Goal: Task Accomplishment & Management: Complete application form

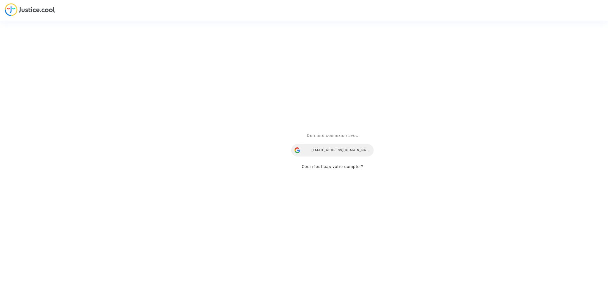
click at [325, 150] on div "ealvarez@reclamaciondevuelos.com" at bounding box center [333, 150] width 82 height 13
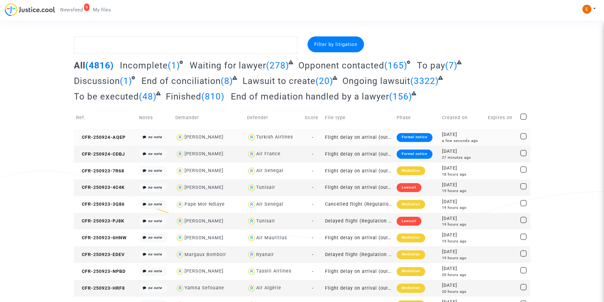
click at [409, 135] on div "Formal notice" at bounding box center [414, 137] width 36 height 9
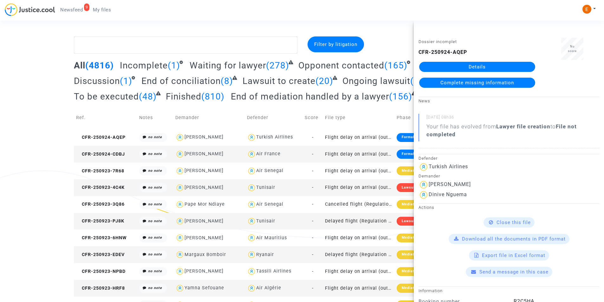
click at [502, 66] on link "Details" at bounding box center [477, 67] width 116 height 10
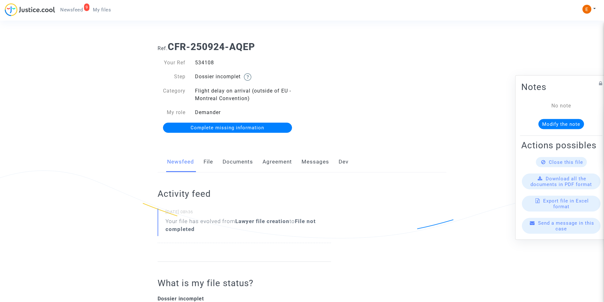
click at [232, 162] on link "Documents" at bounding box center [237, 161] width 30 height 21
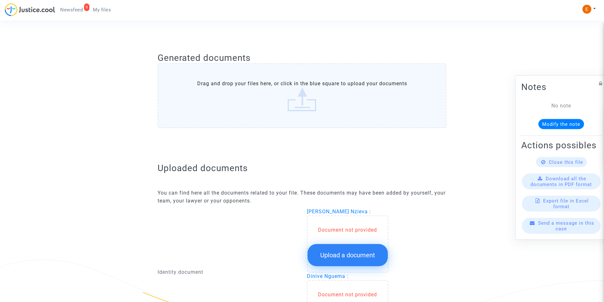
scroll to position [285, 0]
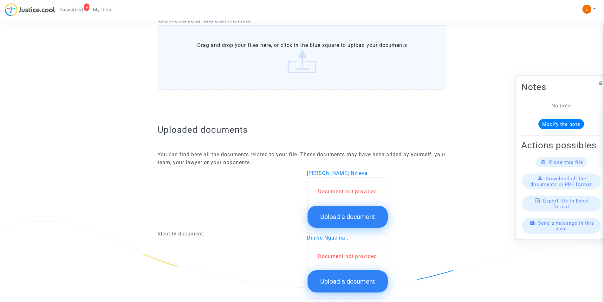
click at [351, 215] on span "Upload a document" at bounding box center [347, 217] width 55 height 8
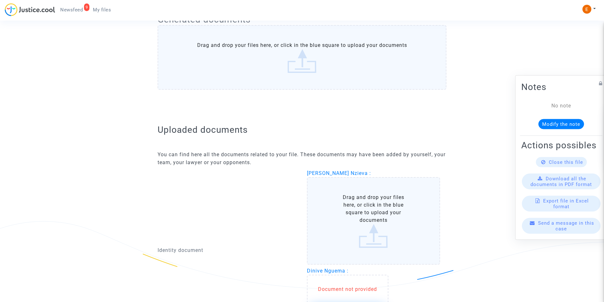
click at [351, 204] on label "Drag and drop your files here, or click in the blue square to upload your docum…" at bounding box center [373, 220] width 133 height 87
click at [0, 0] on input "Drag and drop your files here, or click in the blue square to upload your docum…" at bounding box center [0, 0] width 0 height 0
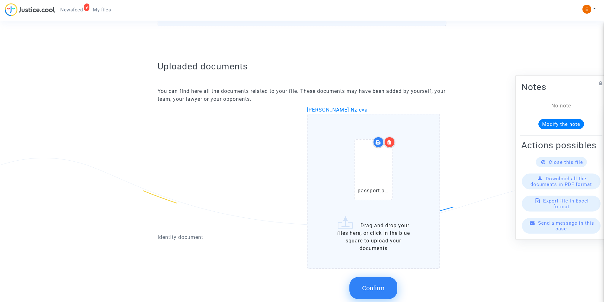
scroll to position [380, 0]
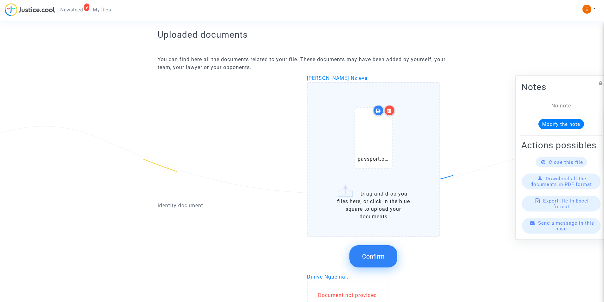
click at [385, 110] on div at bounding box center [389, 110] width 11 height 11
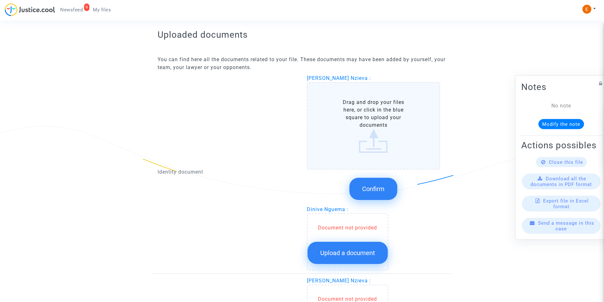
click at [376, 135] on label "Drag and drop your files here, or click in the blue square to upload your docum…" at bounding box center [373, 125] width 133 height 87
click at [0, 0] on input "Drag and drop your files here, or click in the blue square to upload your docum…" at bounding box center [0, 0] width 0 height 0
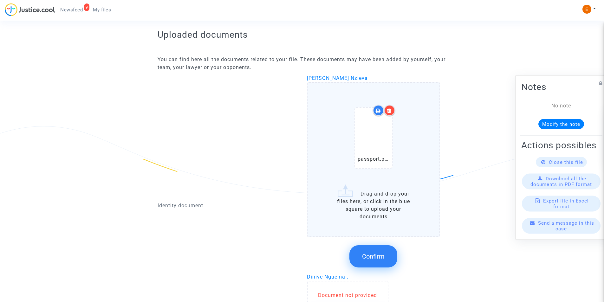
click at [367, 253] on span "Confirm" at bounding box center [373, 257] width 23 height 8
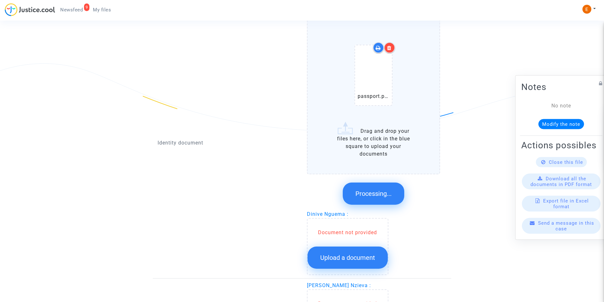
scroll to position [444, 0]
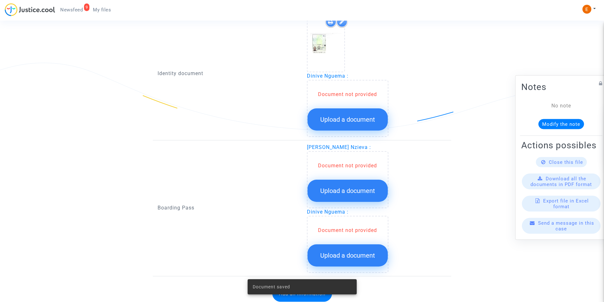
click at [336, 116] on span "Upload a document" at bounding box center [347, 120] width 55 height 8
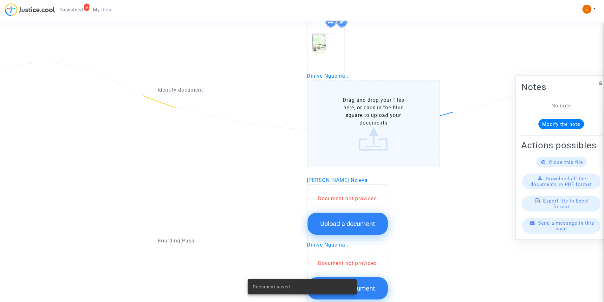
click at [336, 116] on label "Drag and drop your files here, or click in the blue square to upload your docum…" at bounding box center [373, 123] width 133 height 87
click at [0, 0] on input "Drag and drop your files here, or click in the blue square to upload your docum…" at bounding box center [0, 0] width 0 height 0
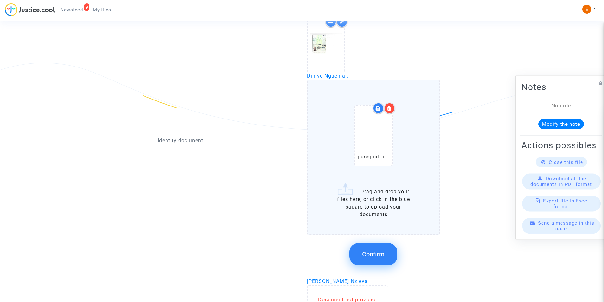
click at [391, 106] on icon at bounding box center [389, 108] width 4 height 5
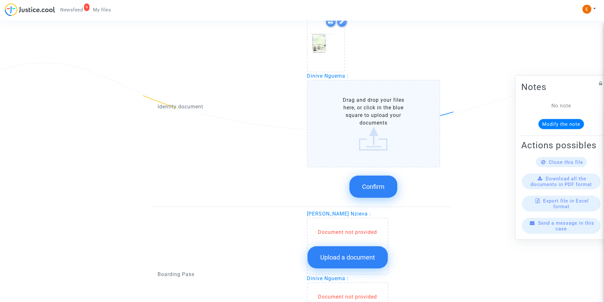
click at [372, 132] on label "Drag and drop your files here, or click in the blue square to upload your docum…" at bounding box center [373, 123] width 133 height 87
click at [0, 0] on input "Drag and drop your files here, or click in the blue square to upload your docum…" at bounding box center [0, 0] width 0 height 0
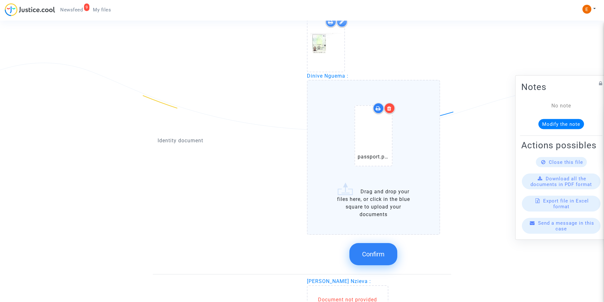
click at [378, 250] on button "Confirm" at bounding box center [373, 254] width 48 height 22
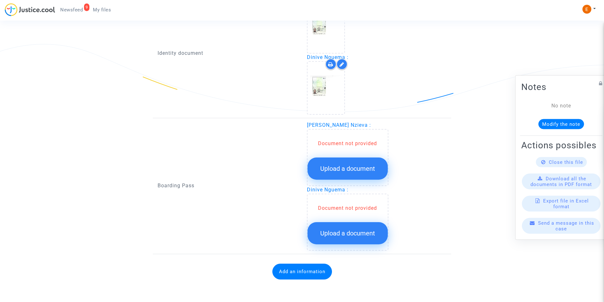
scroll to position [462, 0]
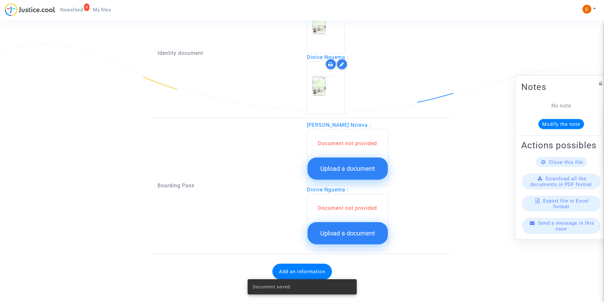
click at [342, 166] on span "Upload a document" at bounding box center [347, 169] width 55 height 8
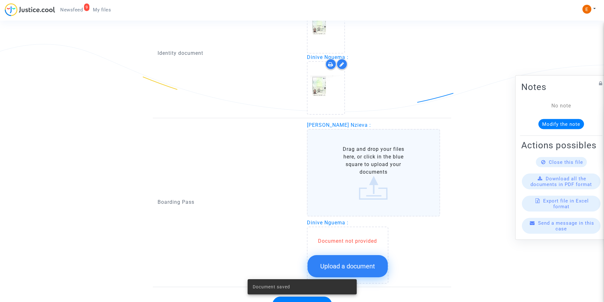
click at [345, 162] on label "Drag and drop your files here, or click in the blue square to upload your docum…" at bounding box center [373, 172] width 133 height 87
click at [0, 0] on input "Drag and drop your files here, or click in the blue square to upload your docum…" at bounding box center [0, 0] width 0 height 0
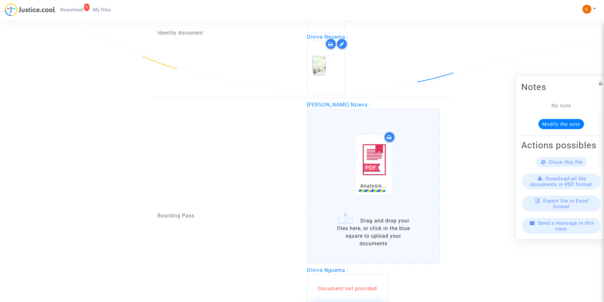
scroll to position [494, 0]
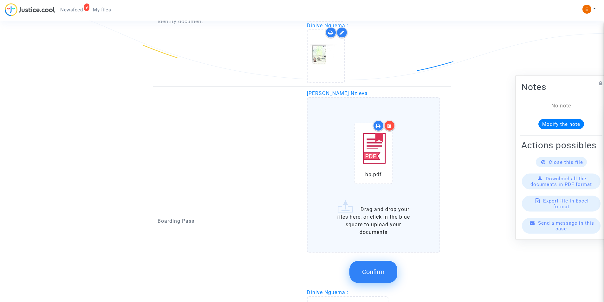
click at [392, 125] on div at bounding box center [389, 125] width 11 height 11
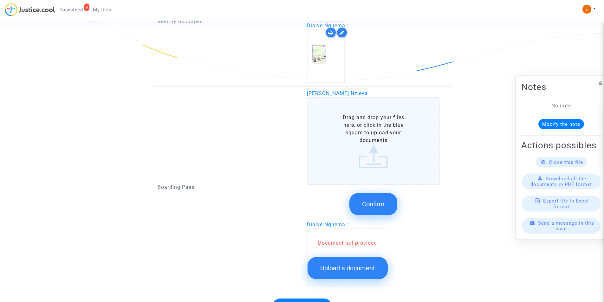
click at [368, 151] on label "Drag and drop your files here, or click in the blue square to upload your docum…" at bounding box center [373, 140] width 133 height 87
click at [0, 0] on input "Drag and drop your files here, or click in the blue square to upload your docum…" at bounding box center [0, 0] width 0 height 0
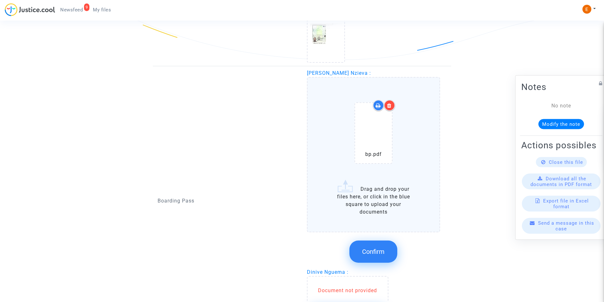
scroll to position [526, 0]
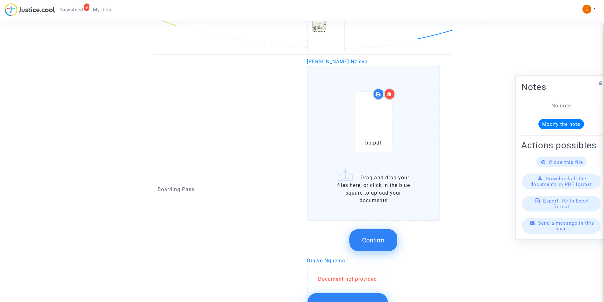
click at [364, 238] on span "Confirm" at bounding box center [373, 240] width 23 height 8
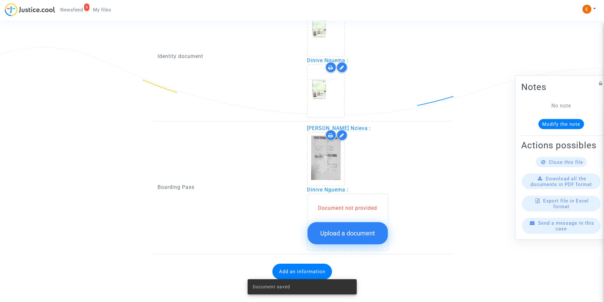
click at [344, 230] on span "Upload a document" at bounding box center [347, 233] width 55 height 8
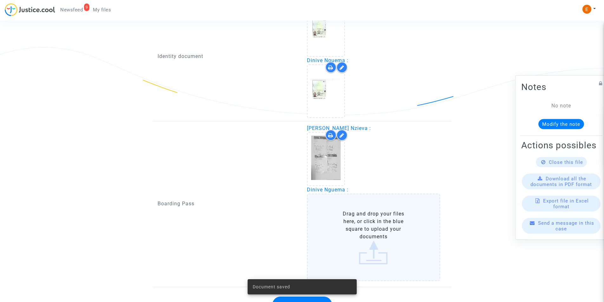
click at [348, 218] on label "Drag and drop your files here, or click in the blue square to upload your docum…" at bounding box center [373, 237] width 133 height 87
click at [0, 0] on input "Drag and drop your files here, or click in the blue square to upload your docum…" at bounding box center [0, 0] width 0 height 0
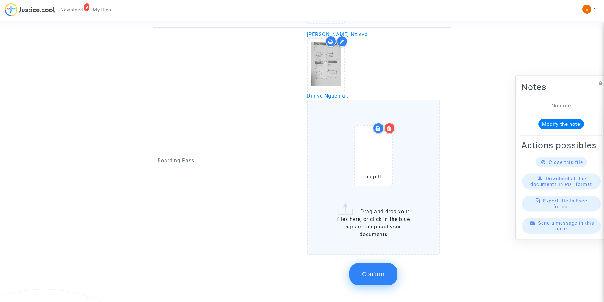
scroll to position [586, 0]
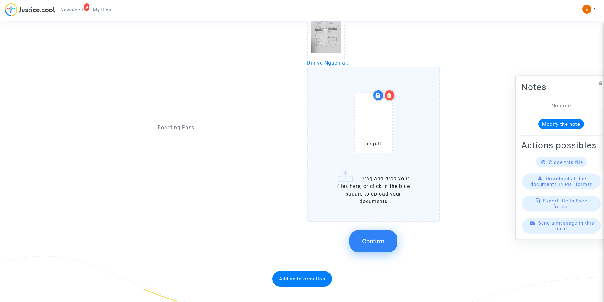
click at [393, 96] on div at bounding box center [389, 95] width 11 height 11
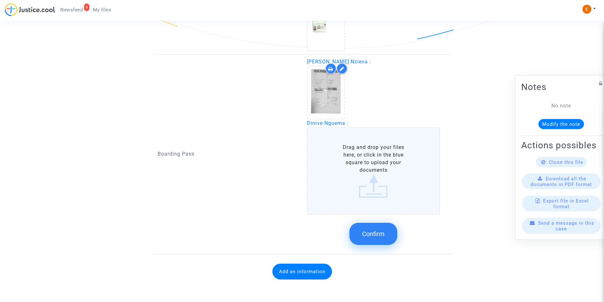
scroll to position [526, 0]
click at [382, 135] on label "Drag and drop your files here, or click in the blue square to upload your docum…" at bounding box center [373, 170] width 133 height 87
click at [0, 0] on input "Drag and drop your files here, or click in the blue square to upload your docum…" at bounding box center [0, 0] width 0 height 0
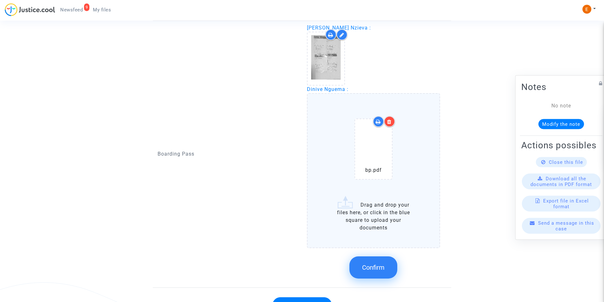
scroll to position [586, 0]
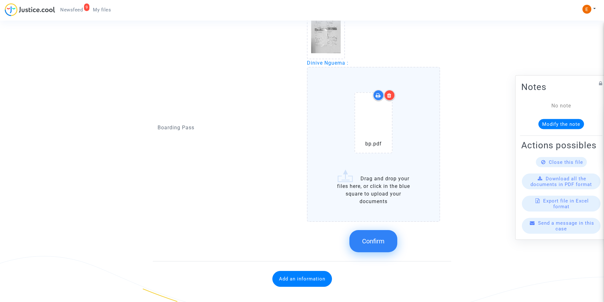
click at [389, 92] on div at bounding box center [389, 95] width 11 height 11
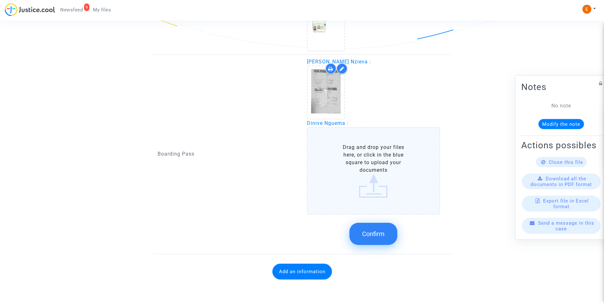
click at [364, 157] on label "Drag and drop your files here, or click in the blue square to upload your docum…" at bounding box center [373, 170] width 133 height 87
click at [0, 0] on input "Drag and drop your files here, or click in the blue square to upload your docum…" at bounding box center [0, 0] width 0 height 0
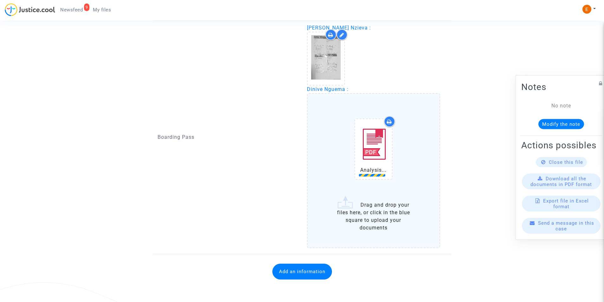
scroll to position [586, 0]
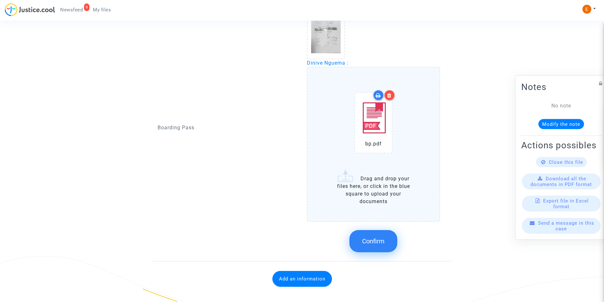
click at [368, 239] on span "Confirm" at bounding box center [373, 241] width 23 height 8
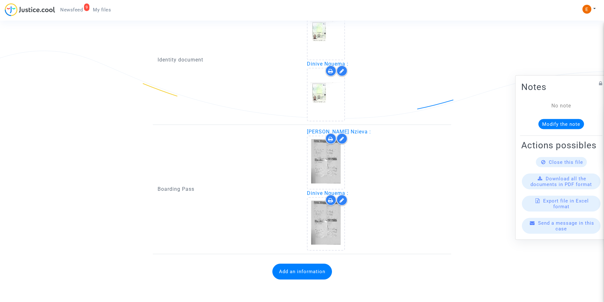
scroll to position [456, 0]
click at [302, 270] on button "Add an information" at bounding box center [302, 272] width 60 height 16
click at [280, 273] on button "Add an information" at bounding box center [302, 272] width 60 height 16
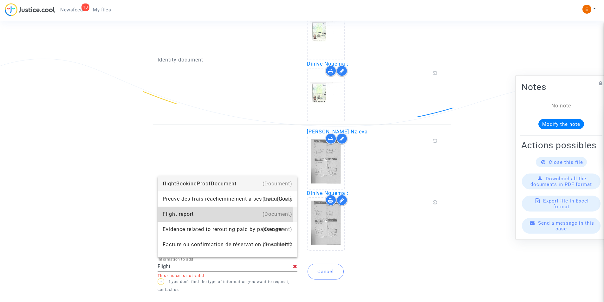
click at [180, 216] on div "Flight report" at bounding box center [228, 214] width 130 height 15
type input "Flight report"
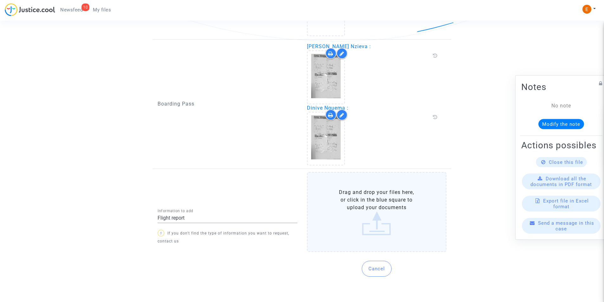
scroll to position [533, 0]
click at [379, 227] on label "Drag and drop your files here, or click in the blue square to upload your docum…" at bounding box center [377, 212] width 140 height 80
click at [0, 0] on input "Drag and drop your files here, or click in the blue square to upload your docum…" at bounding box center [0, 0] width 0 height 0
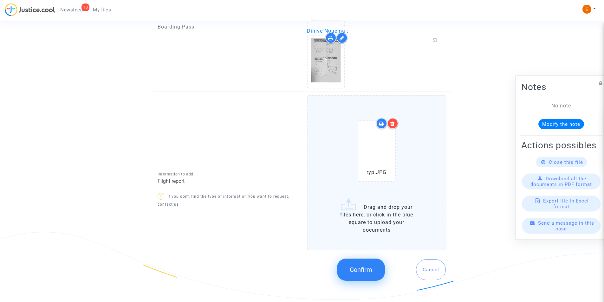
scroll to position [614, 0]
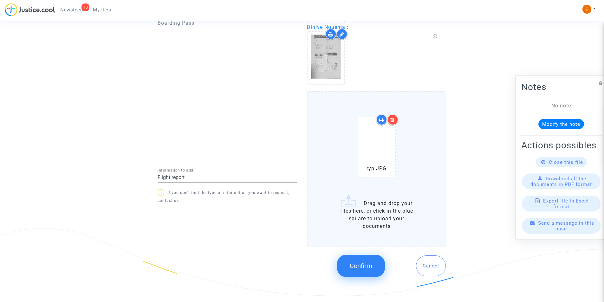
click at [354, 265] on span "Confirm" at bounding box center [361, 266] width 23 height 8
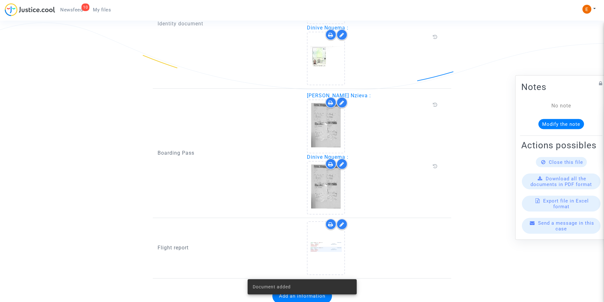
scroll to position [508, 0]
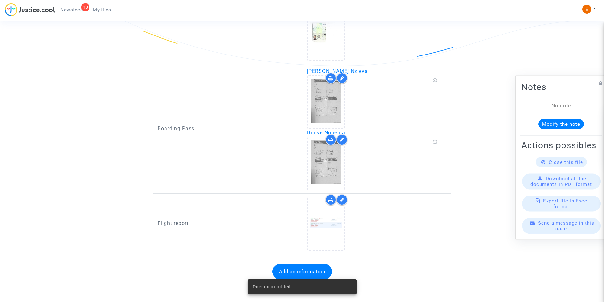
click at [313, 269] on button "Add an information" at bounding box center [302, 272] width 60 height 16
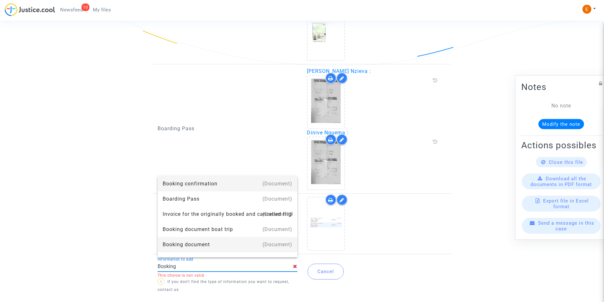
click at [212, 249] on div "Booking document" at bounding box center [228, 244] width 130 height 15
type input "Booking document"
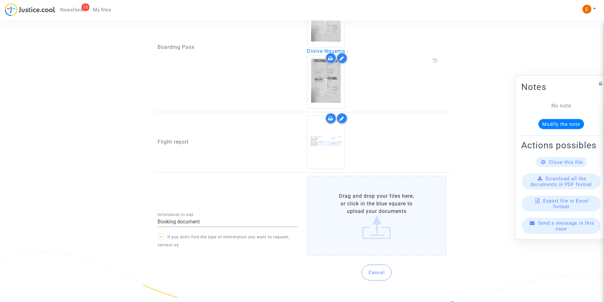
scroll to position [594, 0]
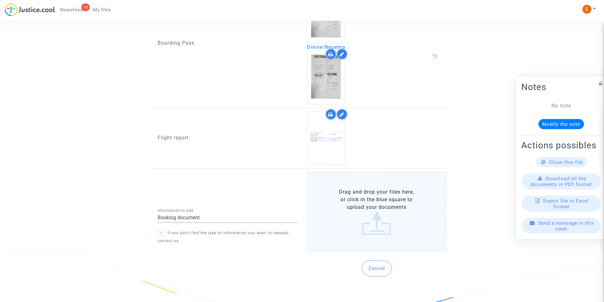
click at [385, 210] on label "Drag and drop your files here, or click in the blue square to upload your docum…" at bounding box center [377, 212] width 140 height 80
click at [0, 0] on input "Drag and drop your files here, or click in the blue square to upload your docum…" at bounding box center [0, 0] width 0 height 0
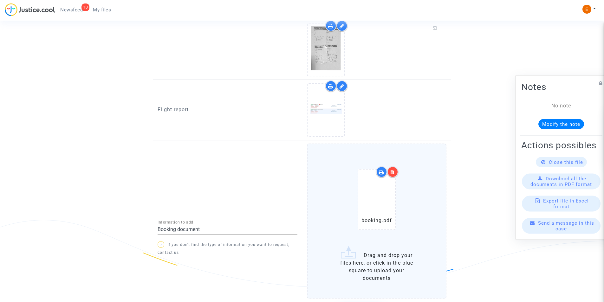
scroll to position [657, 0]
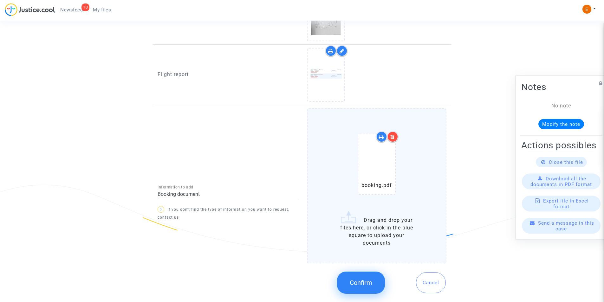
click at [394, 136] on icon at bounding box center [392, 136] width 4 height 5
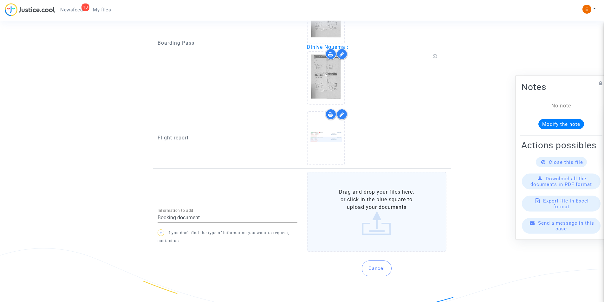
scroll to position [594, 0]
click at [350, 209] on label "Drag and drop your files here, or click in the blue square to upload your docum…" at bounding box center [377, 212] width 140 height 80
click at [0, 0] on input "Drag and drop your files here, or click in the blue square to upload your docum…" at bounding box center [0, 0] width 0 height 0
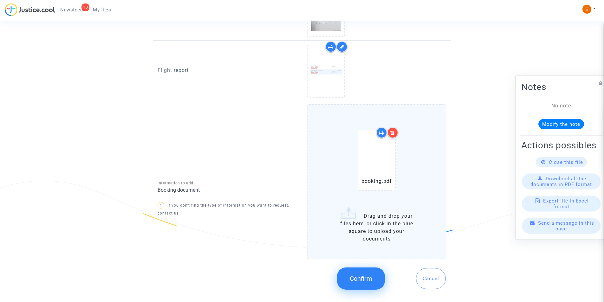
scroll to position [674, 0]
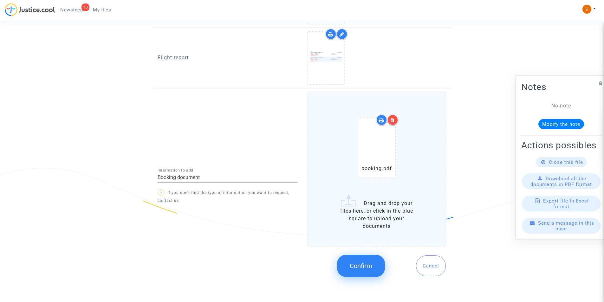
click at [357, 264] on span "Confirm" at bounding box center [361, 266] width 23 height 8
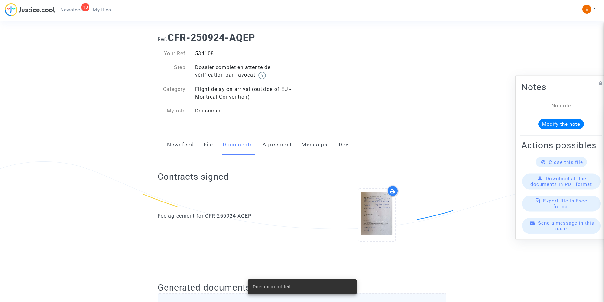
scroll to position [0, 0]
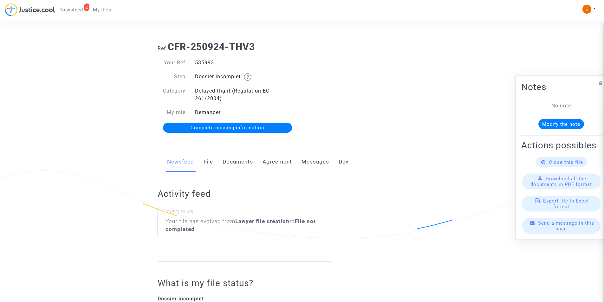
click at [241, 158] on link "Documents" at bounding box center [237, 161] width 30 height 21
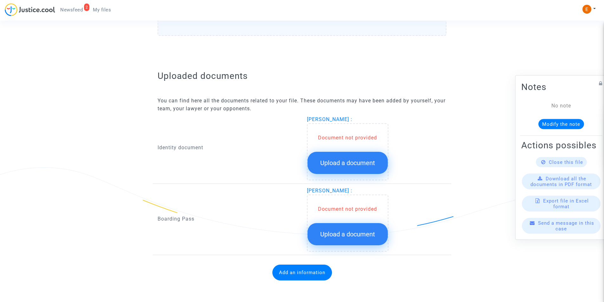
scroll to position [340, 0]
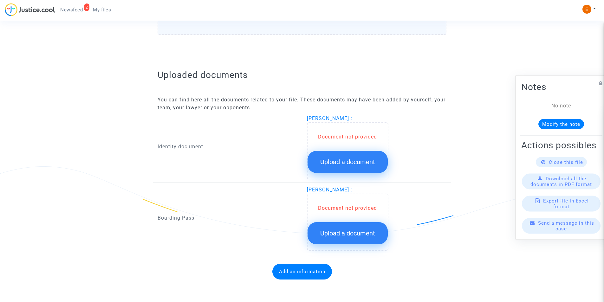
click at [332, 159] on span "Upload a document" at bounding box center [347, 162] width 55 height 8
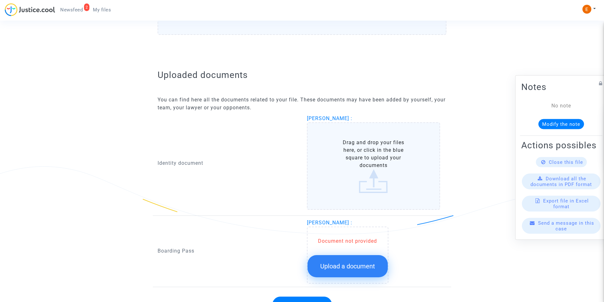
click at [355, 154] on label "Drag and drop your files here, or click in the blue square to upload your docum…" at bounding box center [373, 165] width 133 height 87
click at [0, 0] on input "Drag and drop your files here, or click in the blue square to upload your docum…" at bounding box center [0, 0] width 0 height 0
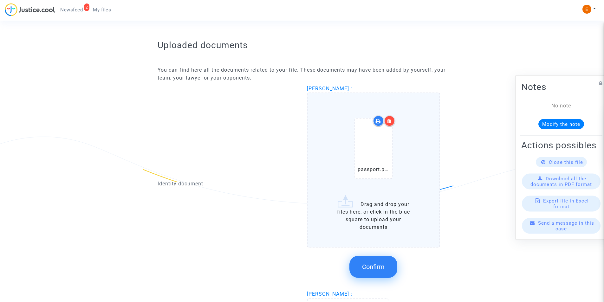
scroll to position [403, 0]
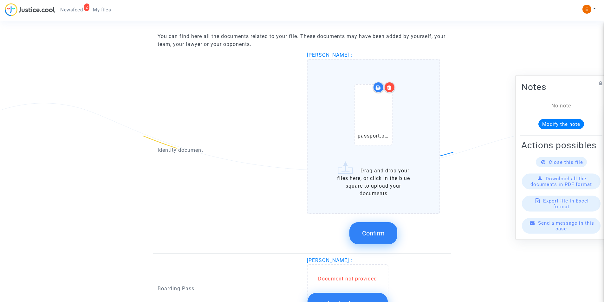
click at [374, 231] on span "Confirm" at bounding box center [373, 233] width 23 height 8
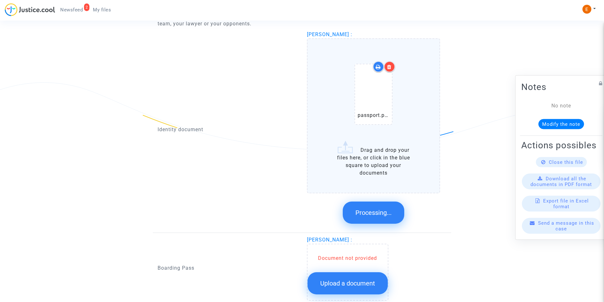
scroll to position [337, 0]
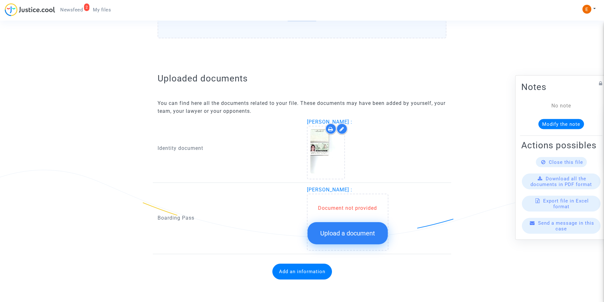
click at [332, 232] on span "Upload a document" at bounding box center [347, 233] width 55 height 8
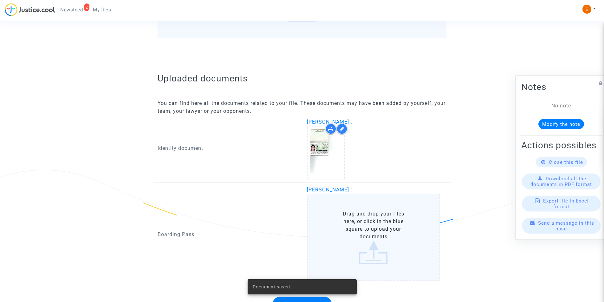
click at [345, 210] on label "Drag and drop your files here, or click in the blue square to upload your docum…" at bounding box center [373, 237] width 133 height 87
click at [0, 0] on input "Drag and drop your files here, or click in the blue square to upload your docum…" at bounding box center [0, 0] width 0 height 0
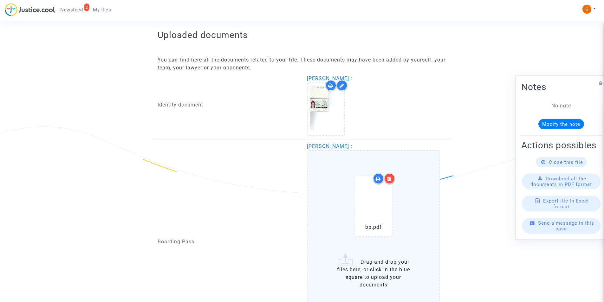
scroll to position [432, 0]
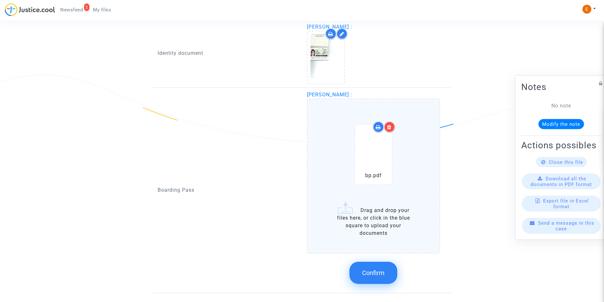
click at [372, 270] on span "Confirm" at bounding box center [373, 273] width 23 height 8
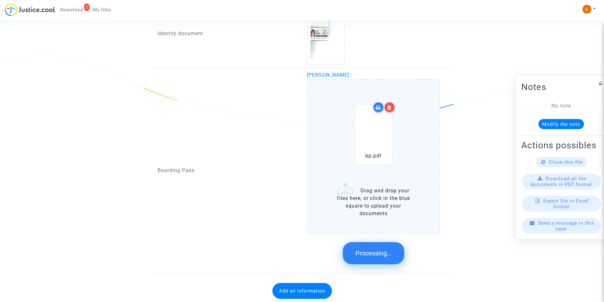
scroll to position [333, 0]
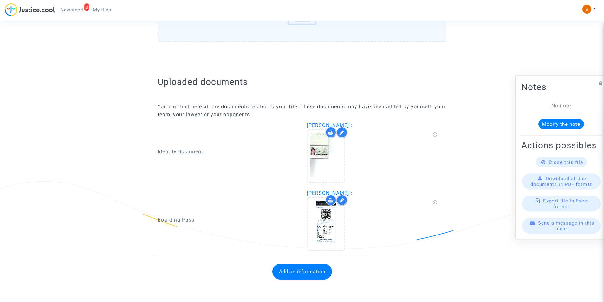
click at [297, 267] on button "Add an information" at bounding box center [302, 272] width 60 height 16
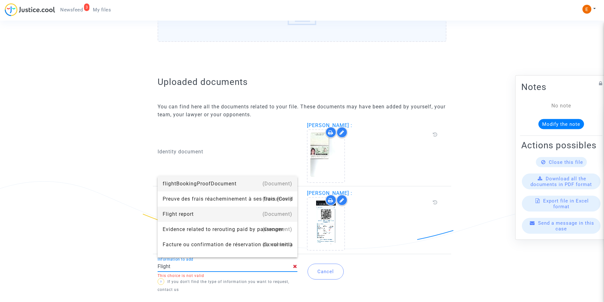
click at [175, 209] on div "Flight report" at bounding box center [228, 214] width 130 height 15
type input "Flight report"
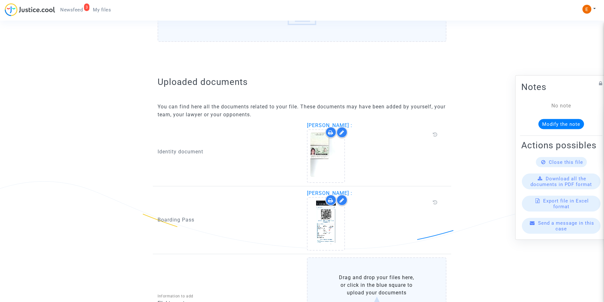
click at [336, 276] on label "Drag and drop your files here, or click in the blue square to upload your docum…" at bounding box center [377, 297] width 140 height 80
click at [0, 0] on input "Drag and drop your files here, or click in the blue square to upload your docum…" at bounding box center [0, 0] width 0 height 0
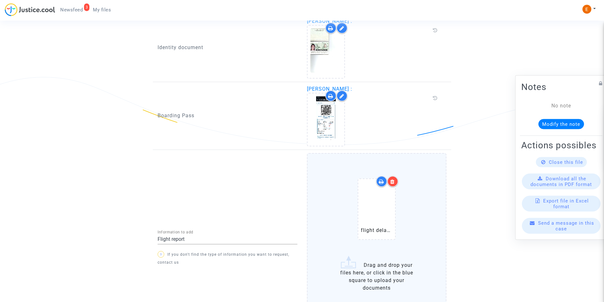
scroll to position [491, 0]
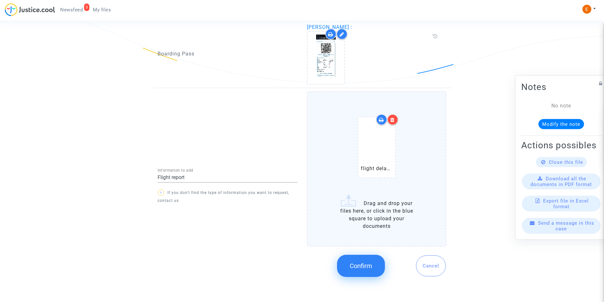
click at [358, 267] on span "Confirm" at bounding box center [361, 266] width 23 height 8
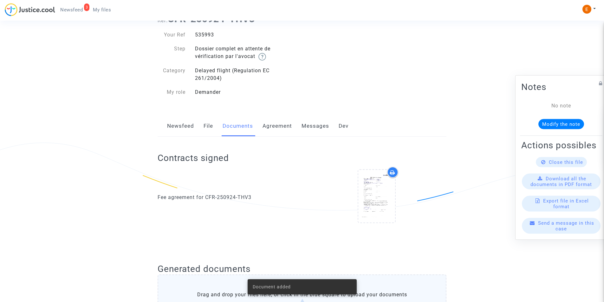
scroll to position [0, 0]
